Goal: Task Accomplishment & Management: Manage account settings

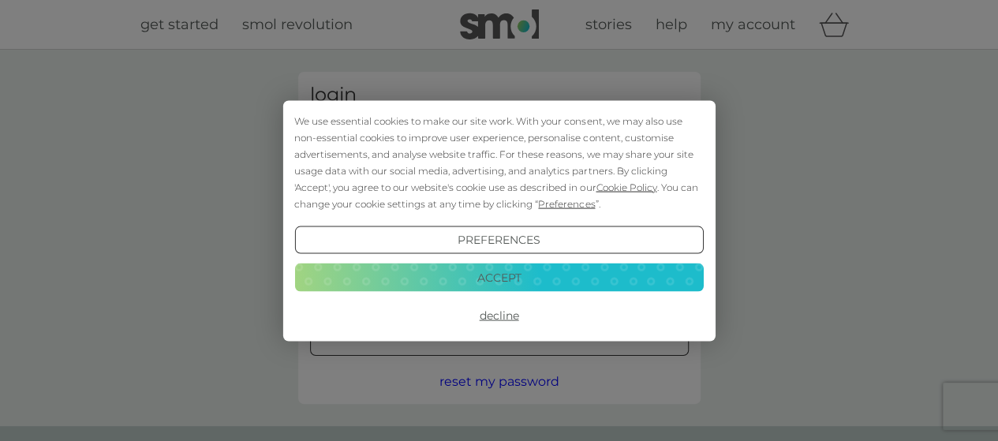
click at [533, 291] on button "Accept" at bounding box center [498, 277] width 409 height 28
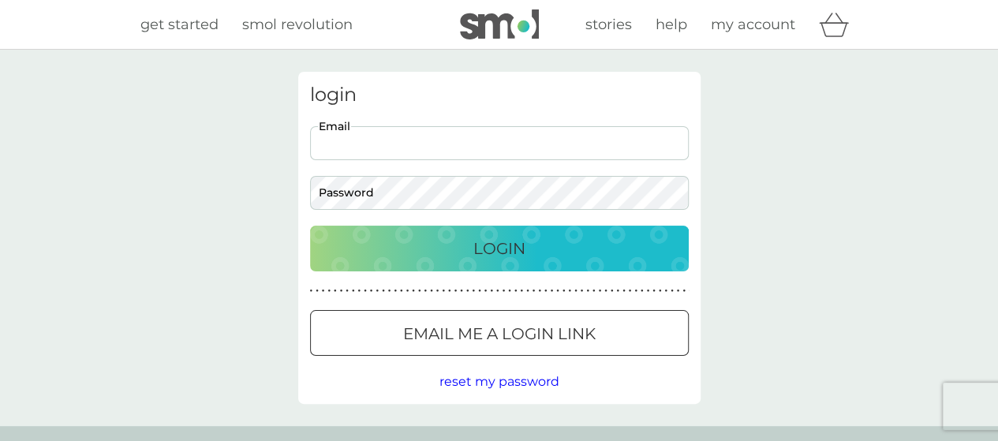
click at [471, 137] on input "Email" at bounding box center [499, 143] width 379 height 34
type input "[EMAIL_ADDRESS][DOMAIN_NAME]"
click at [473, 245] on p "Login" at bounding box center [499, 248] width 52 height 25
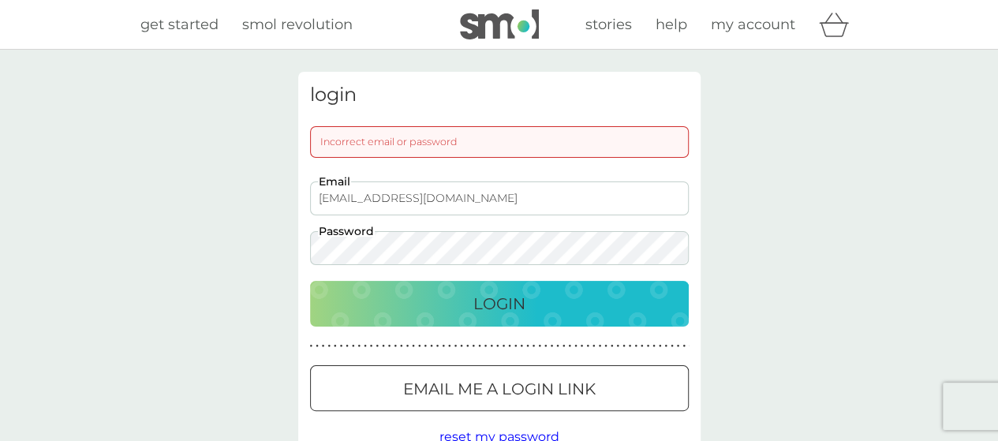
click at [310, 281] on button "Login" at bounding box center [499, 304] width 379 height 46
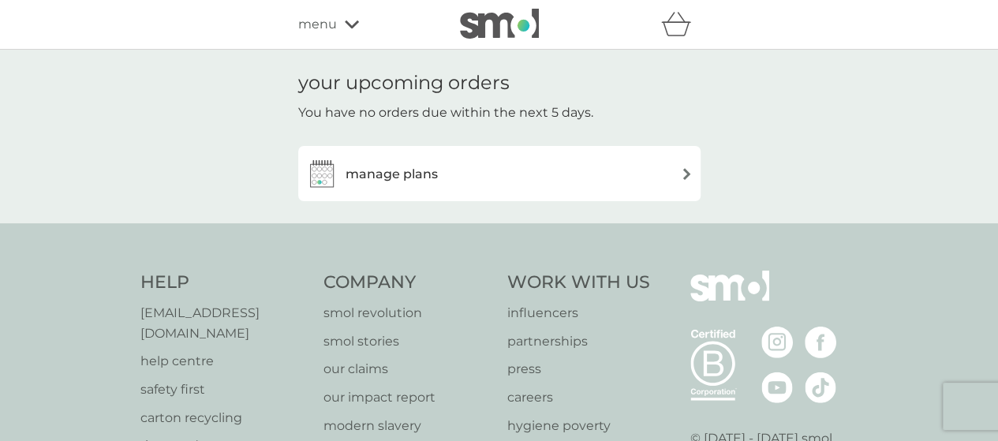
click at [486, 179] on div "manage plans" at bounding box center [499, 174] width 386 height 32
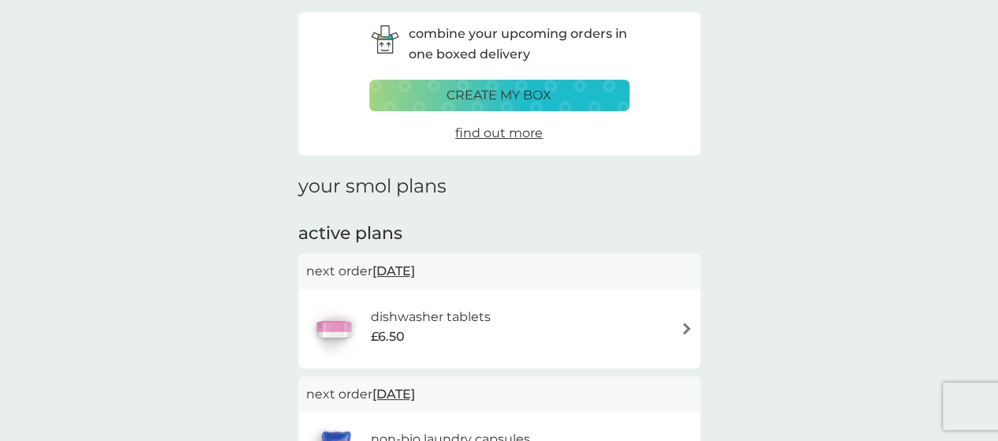
scroll to position [63, 0]
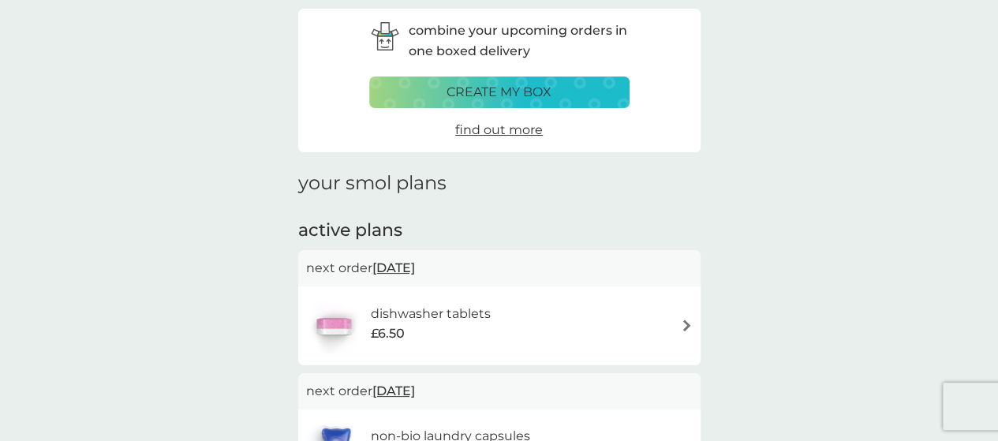
click at [691, 325] on img at bounding box center [687, 325] width 12 height 12
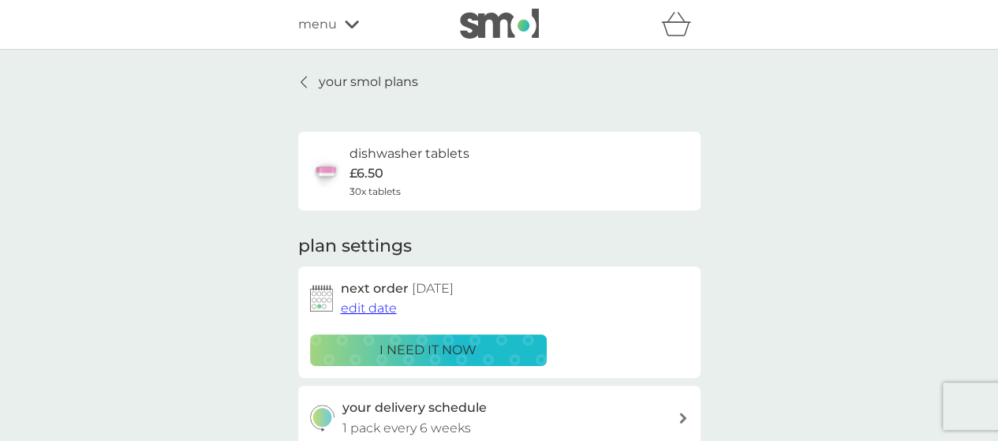
click at [366, 308] on span "edit date" at bounding box center [369, 307] width 56 height 15
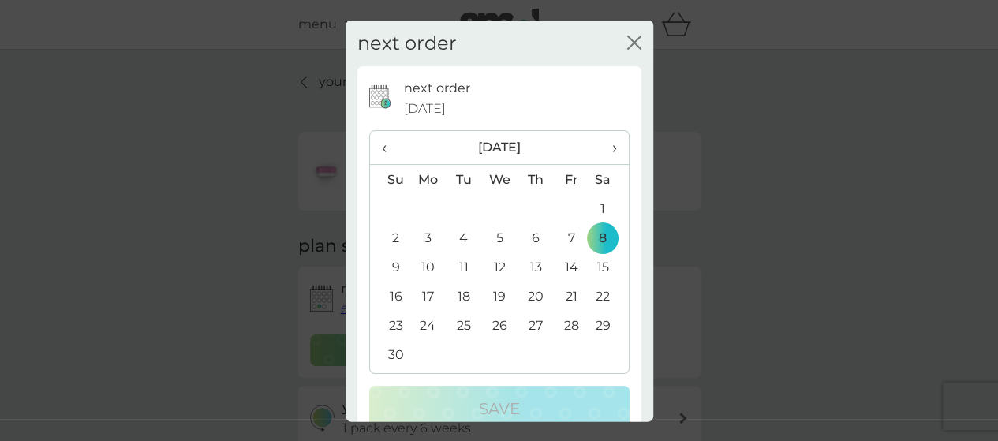
click at [604, 144] on th "›" at bounding box center [607, 148] width 39 height 34
click at [603, 146] on span "›" at bounding box center [608, 147] width 16 height 33
click at [428, 236] on td "5" at bounding box center [428, 237] width 36 height 29
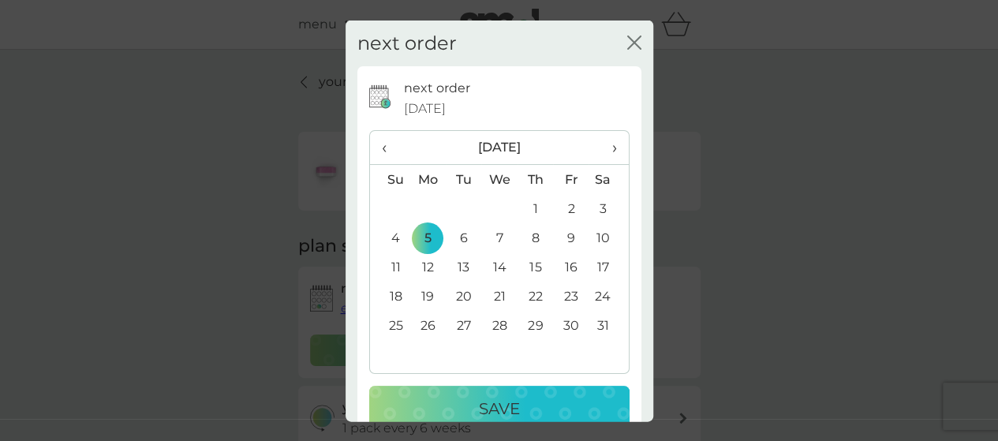
click at [490, 406] on p "Save" at bounding box center [499, 408] width 41 height 25
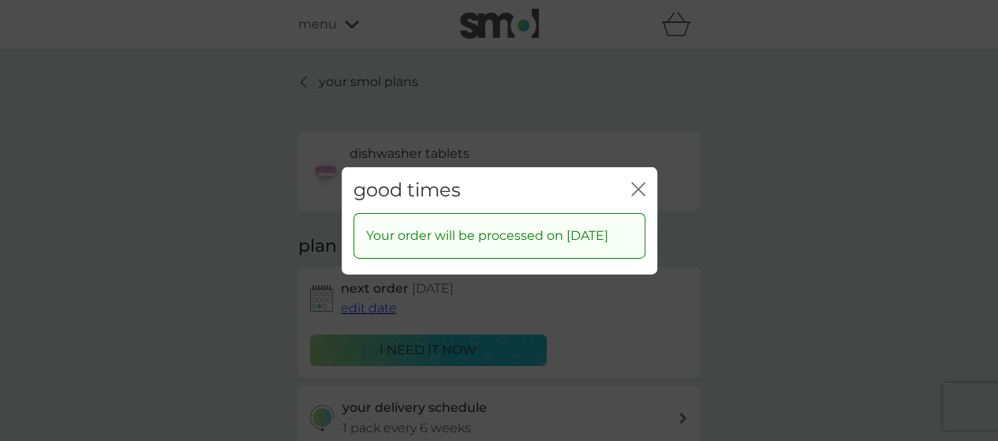
click at [634, 181] on icon "close" at bounding box center [638, 188] width 14 height 14
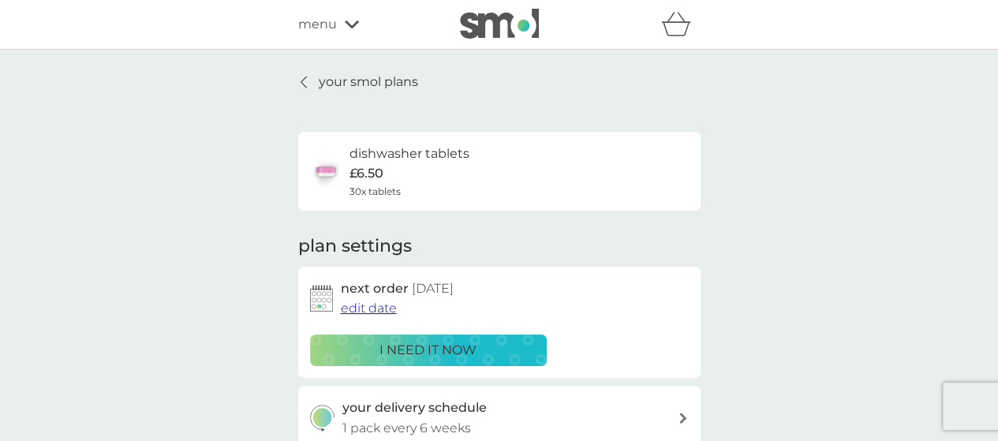
click at [782, 260] on div "your smol plans dishwasher tablets £6.50 30x tablets plan settings next order 5…" at bounding box center [499, 426] width 998 height 752
click at [368, 76] on p "your smol plans" at bounding box center [368, 82] width 99 height 21
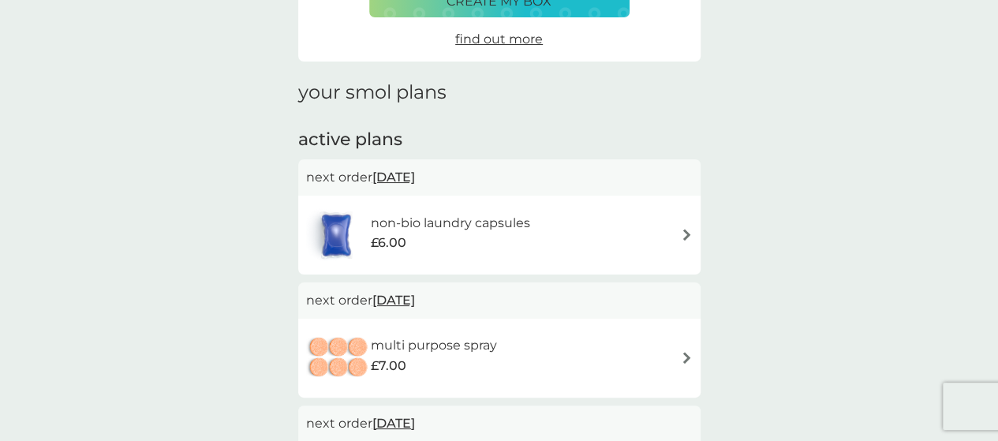
scroll to position [158, 0]
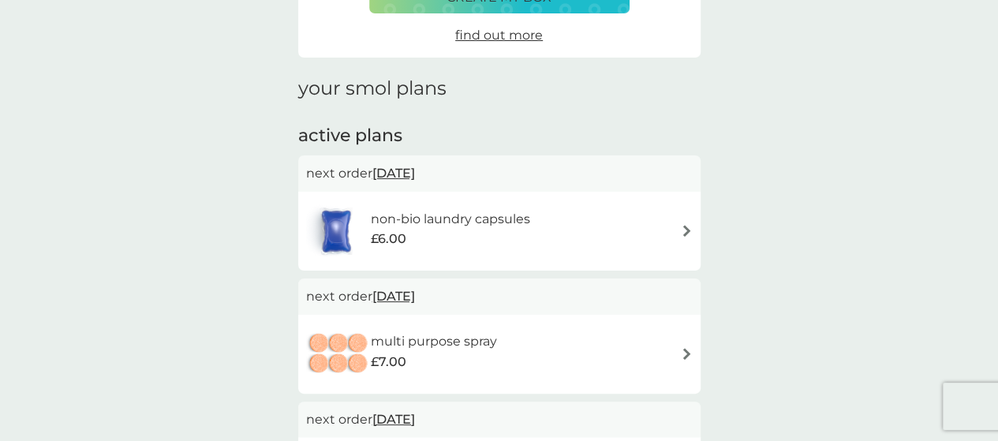
click at [683, 226] on img at bounding box center [687, 231] width 12 height 12
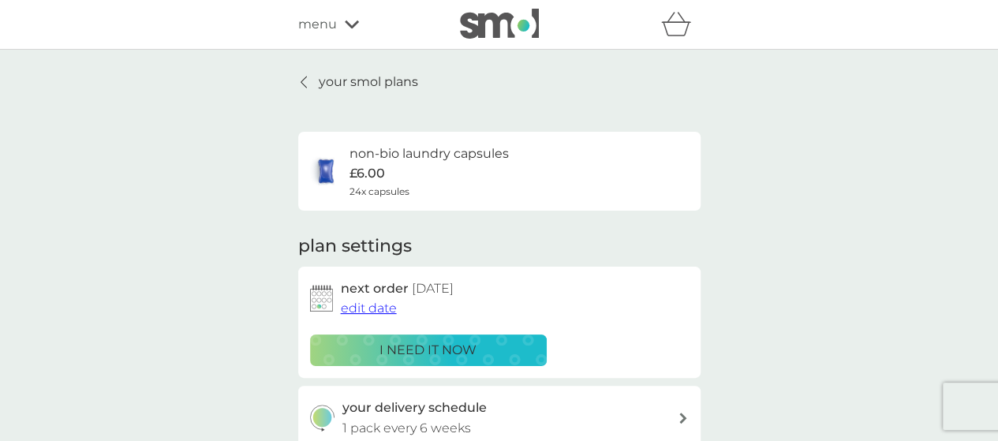
click at [376, 310] on span "edit date" at bounding box center [369, 307] width 56 height 15
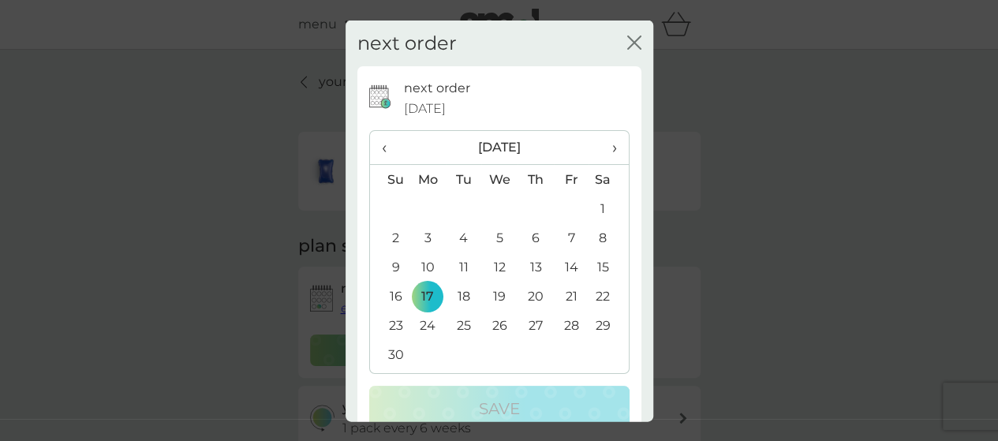
click at [603, 141] on span "›" at bounding box center [608, 147] width 16 height 33
click at [423, 241] on td "5" at bounding box center [428, 237] width 36 height 29
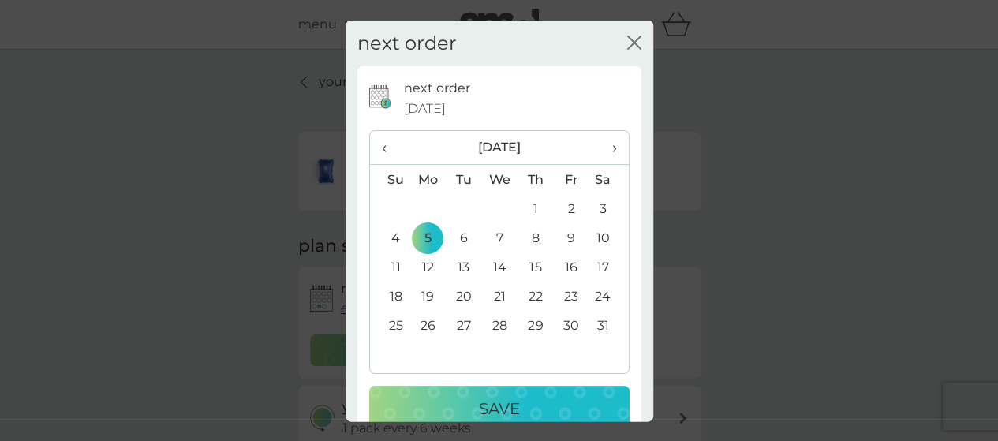
click at [500, 401] on p "Save" at bounding box center [499, 408] width 41 height 25
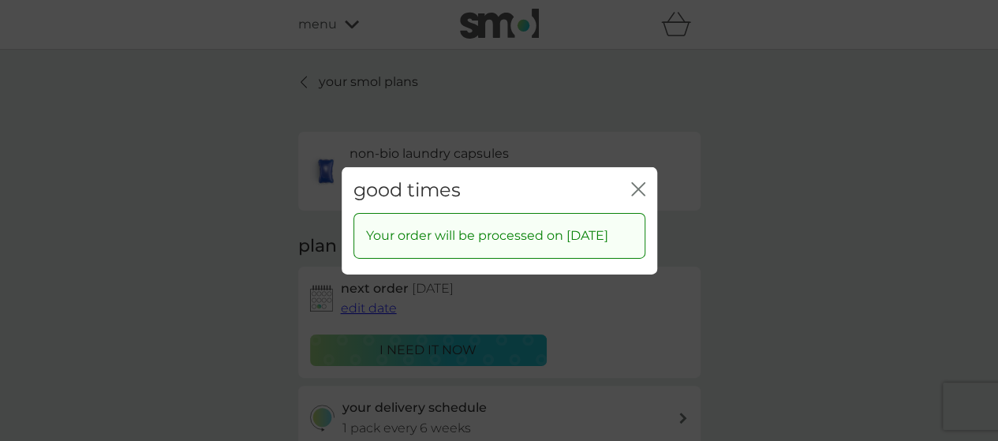
click at [637, 178] on div "close" at bounding box center [638, 189] width 14 height 23
click at [377, 81] on div "good times close Your order will be processed on 5 Jan 2026" at bounding box center [499, 220] width 998 height 441
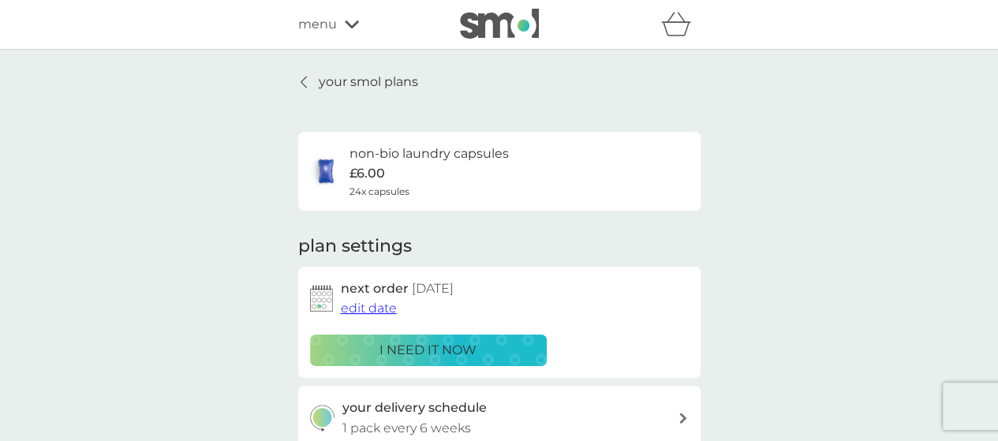
click at [404, 80] on p "your smol plans" at bounding box center [368, 82] width 99 height 21
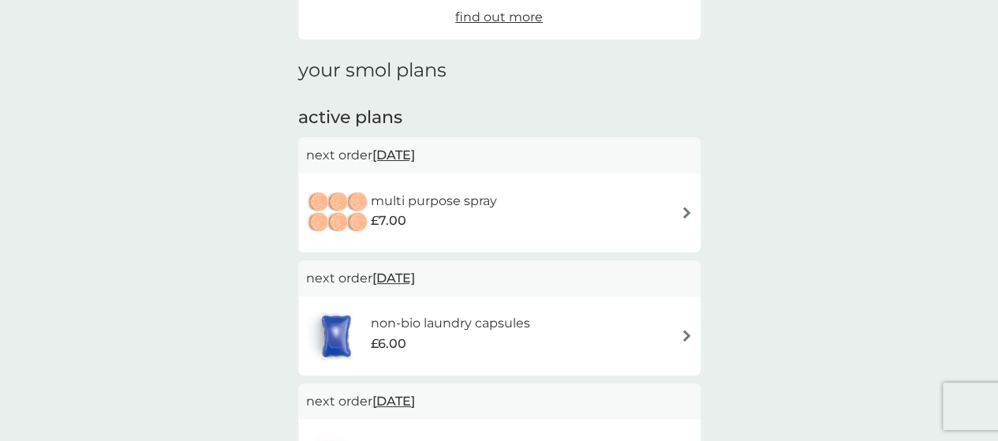
scroll to position [95, 0]
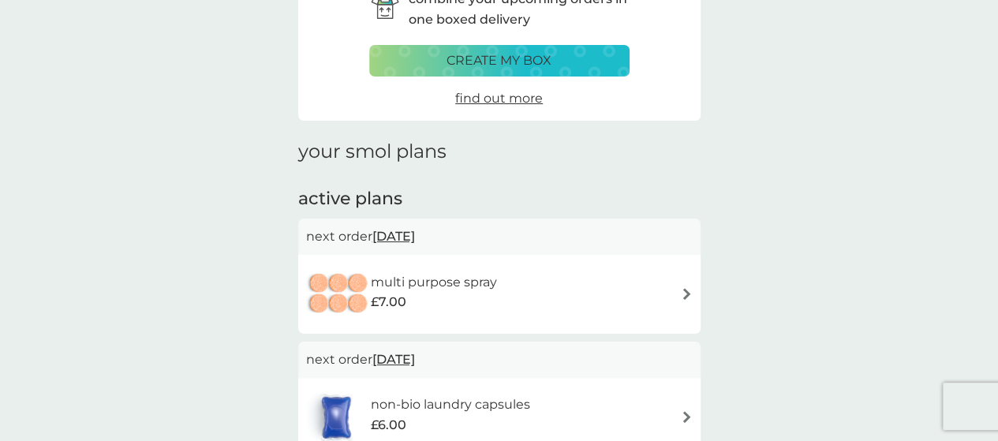
click at [687, 286] on div "multi purpose spray £7.00" at bounding box center [499, 294] width 386 height 55
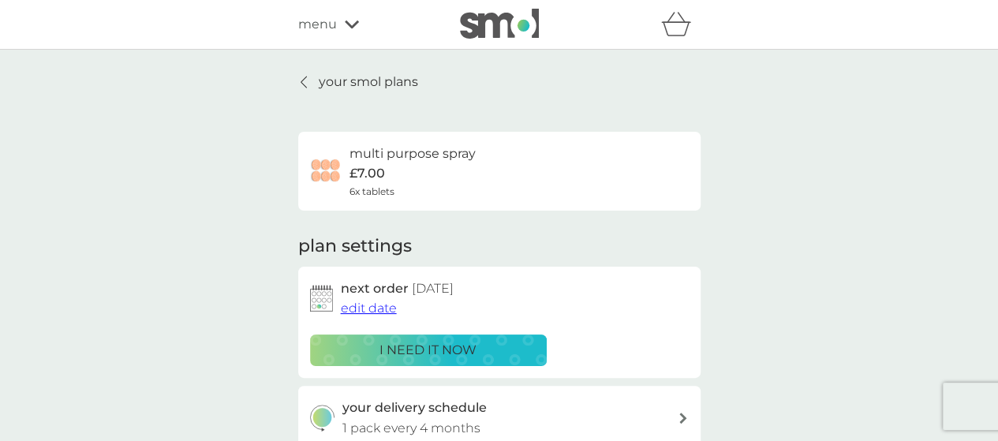
click at [379, 315] on span "edit date" at bounding box center [369, 307] width 56 height 15
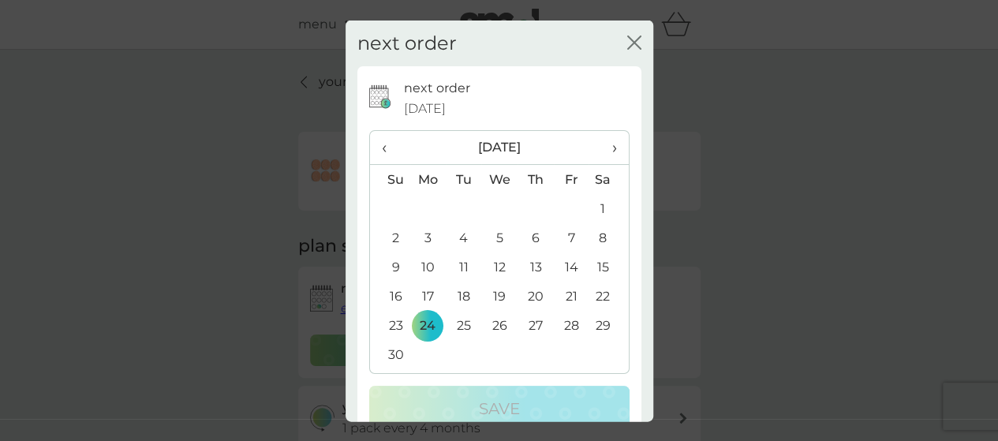
click at [600, 144] on span "›" at bounding box center [608, 147] width 16 height 33
click at [432, 234] on td "5" at bounding box center [428, 237] width 36 height 29
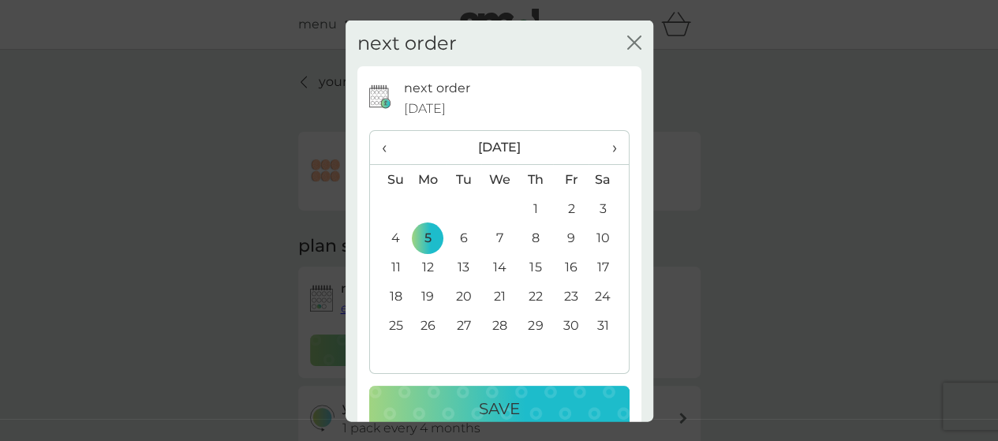
click at [505, 405] on p "Save" at bounding box center [499, 408] width 41 height 25
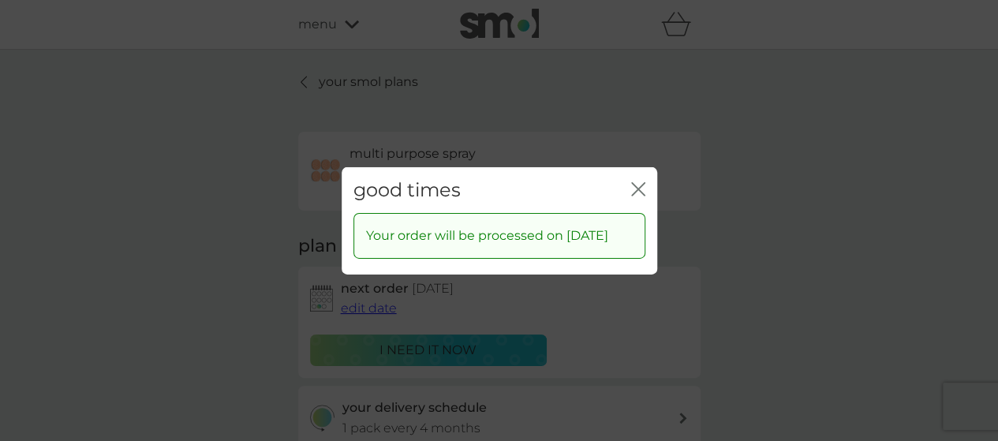
click at [640, 181] on icon "close" at bounding box center [638, 188] width 14 height 14
